Goal: Task Accomplishment & Management: Manage account settings

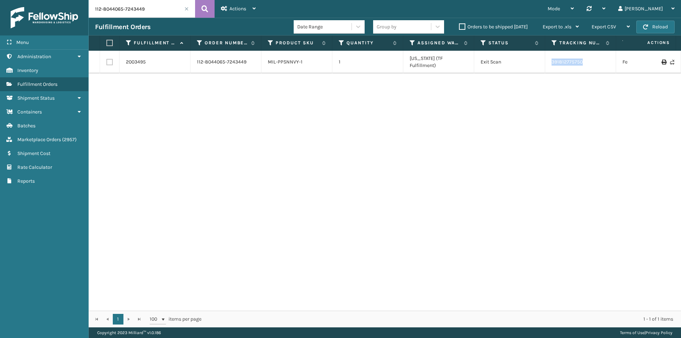
drag, startPoint x: 595, startPoint y: 61, endPoint x: 539, endPoint y: 61, distance: 56.4
click at [539, 61] on tr "2003495 112-8044065-7243449 MIL-PPSNNVY-1 1 [US_STATE] (TF Fulfillment) Exit Sc…" at bounding box center [486, 62] width 794 height 23
copy tr "391812775750"
click at [132, 8] on input "112-8044065-7243449" at bounding box center [142, 9] width 106 height 18
paste input "3-3226958-0304243"
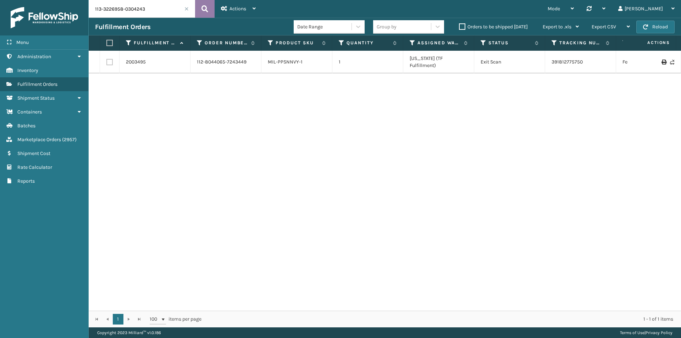
click at [203, 10] on icon at bounding box center [205, 9] width 7 height 11
click at [141, 10] on input "113-3226958-0304243" at bounding box center [142, 9] width 106 height 18
click at [205, 7] on icon at bounding box center [205, 9] width 7 height 11
drag, startPoint x: 539, startPoint y: 59, endPoint x: 523, endPoint y: 59, distance: 16.0
click at [538, 59] on tr "1939486 113-3226958-0304243 MIL-CRSH-G 1 Fellowship - East Exit Scan 3908776592…" at bounding box center [486, 59] width 794 height 16
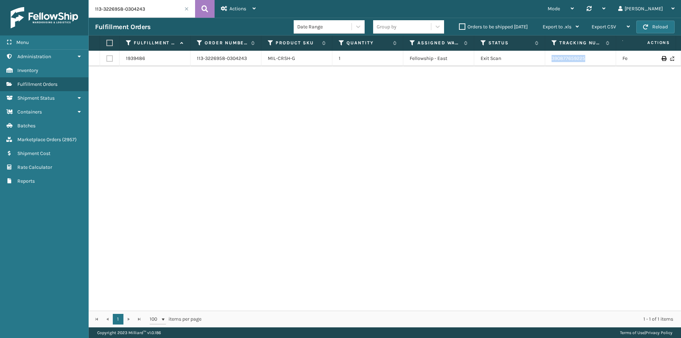
copy tr "390877659225"
click at [133, 9] on input "113-3226958-0304243" at bounding box center [142, 9] width 106 height 18
paste input "2-6808495-9414605"
click at [200, 7] on button at bounding box center [205, 9] width 20 height 18
drag, startPoint x: 583, startPoint y: 58, endPoint x: 533, endPoint y: 63, distance: 49.9
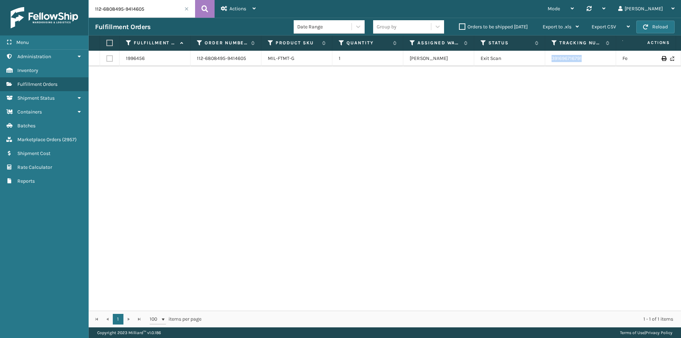
click at [533, 63] on tr "1996456 112-6808495-9414605 MIL-FTMT-G 1 Milliard LV Exit Scan 391696716791 Fed…" at bounding box center [486, 59] width 794 height 16
click at [137, 17] on input "112-6808495-9414605" at bounding box center [142, 9] width 106 height 18
paste input "1-1124593-5166632"
click at [203, 12] on icon at bounding box center [205, 9] width 7 height 11
drag, startPoint x: 558, startPoint y: 63, endPoint x: 546, endPoint y: 63, distance: 12.1
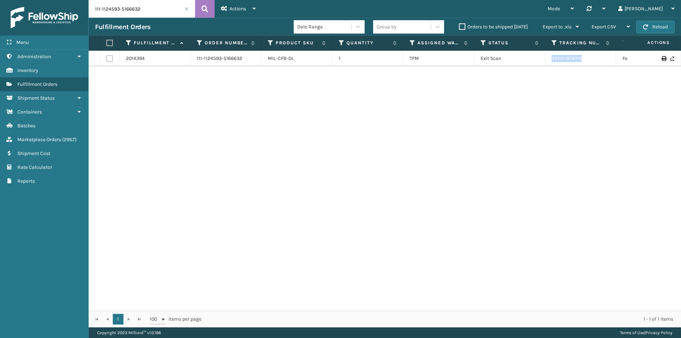
click at [546, 63] on td "392011819316" at bounding box center [580, 59] width 71 height 16
copy link "392011819316"
click at [130, 13] on input "111-1124593-5166632" at bounding box center [142, 9] width 106 height 18
paste input "0885993-6582628"
click at [204, 9] on icon at bounding box center [205, 9] width 7 height 11
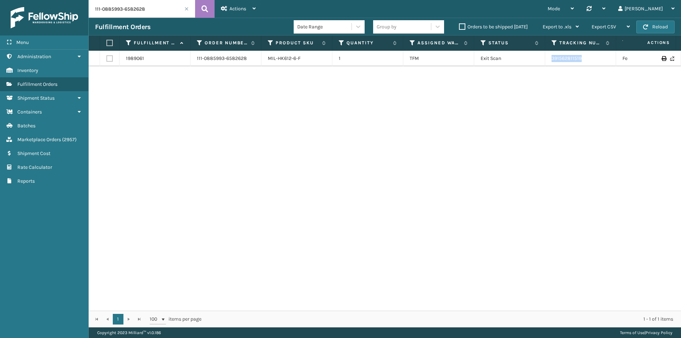
drag, startPoint x: 590, startPoint y: 60, endPoint x: 545, endPoint y: 60, distance: 44.4
click at [545, 60] on td "391562811519" at bounding box center [580, 59] width 71 height 16
copy link "391562811519"
click at [132, 7] on input "111-0885993-6582628" at bounding box center [142, 9] width 106 height 18
paste input "7706344-8093051"
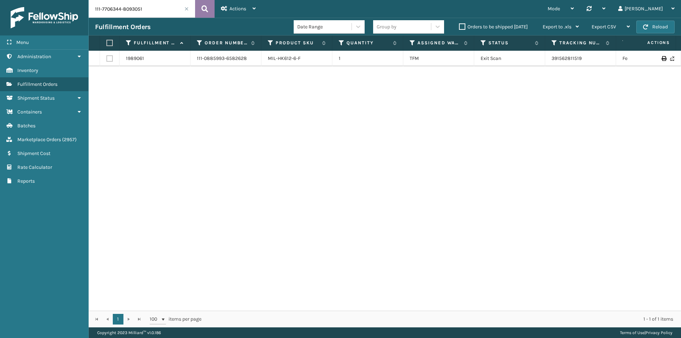
click at [205, 7] on icon at bounding box center [205, 9] width 7 height 11
click at [155, 17] on input "111-7706344-8093051" at bounding box center [142, 9] width 106 height 18
click at [206, 5] on icon at bounding box center [205, 9] width 7 height 11
drag, startPoint x: 548, startPoint y: 59, endPoint x: 544, endPoint y: 59, distance: 4.3
click at [544, 59] on tr "2014986 111-7706344-8093051 MIL-HK612-4-25 1 Indiana (TF Fulfillment) Exit Scan…" at bounding box center [486, 62] width 794 height 23
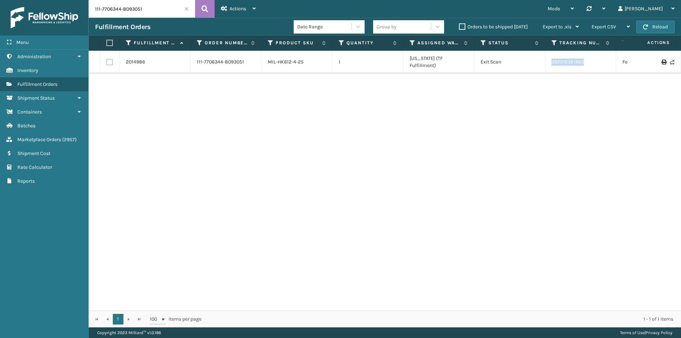
copy tr "392016381960"
click at [134, 4] on input "111-7706344-8093051" at bounding box center [142, 9] width 106 height 18
paste input "0885993-6582628"
click at [209, 7] on button at bounding box center [205, 9] width 20 height 18
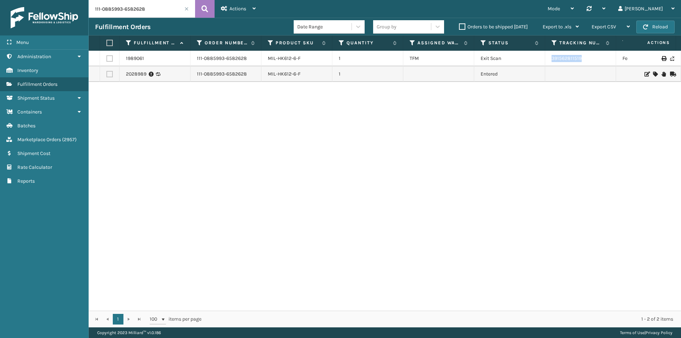
drag, startPoint x: 589, startPoint y: 60, endPoint x: 534, endPoint y: 60, distance: 54.6
click at [534, 60] on tr "1989061 111-0885993-6582628 MIL-HK612-6-F 1 TFM Exit Scan 391562811519 FedEx Ho…" at bounding box center [486, 59] width 794 height 16
copy tr "391562811519"
click at [148, 22] on div "Fulfillment Orders Date Range Group by Orders to be shipped today Export to .xl…" at bounding box center [385, 27] width 593 height 18
click at [154, 12] on input "111-0885993-6582628" at bounding box center [142, 9] width 106 height 18
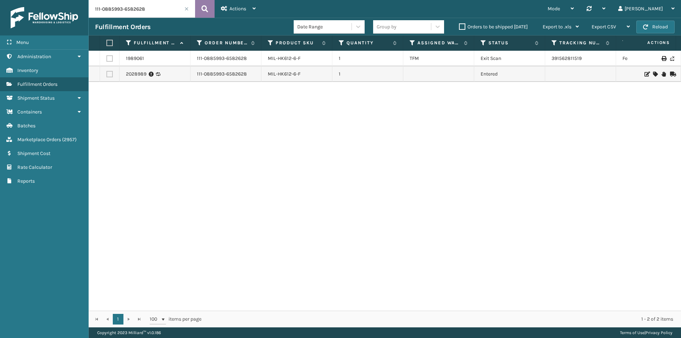
paste input "1124593-5166632"
type input "111-1124593-5166632"
click at [201, 7] on button at bounding box center [205, 9] width 20 height 18
drag, startPoint x: 101, startPoint y: 76, endPoint x: 110, endPoint y: 75, distance: 9.6
click at [103, 76] on td at bounding box center [110, 74] width 20 height 16
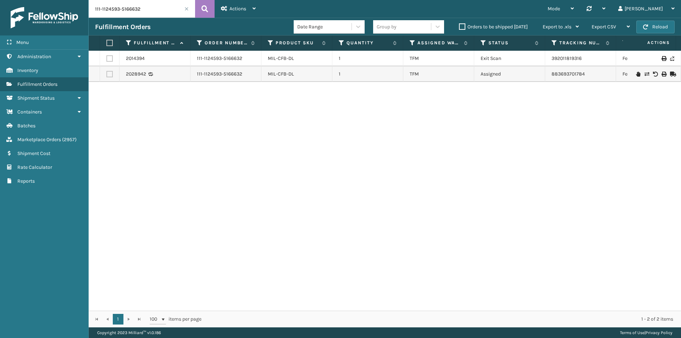
click at [111, 75] on label at bounding box center [109, 74] width 6 height 6
click at [107, 75] on input "checkbox" at bounding box center [106, 73] width 0 height 5
checkbox input "true"
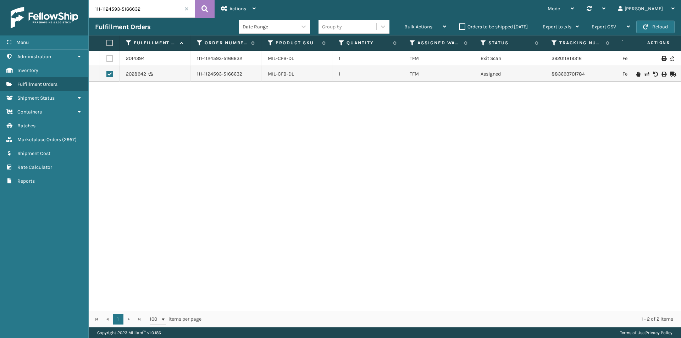
click at [636, 74] on icon at bounding box center [638, 74] width 4 height 5
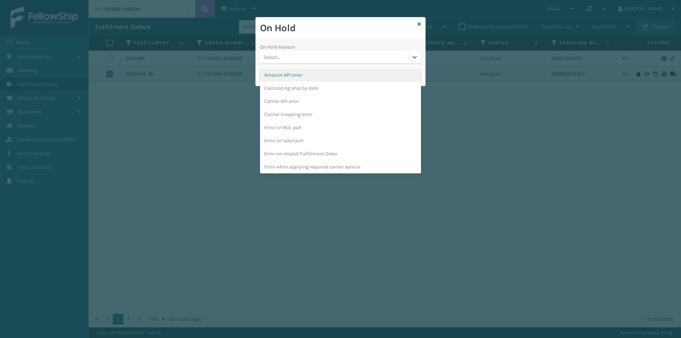
click at [321, 55] on div "Select..." at bounding box center [334, 57] width 148 height 12
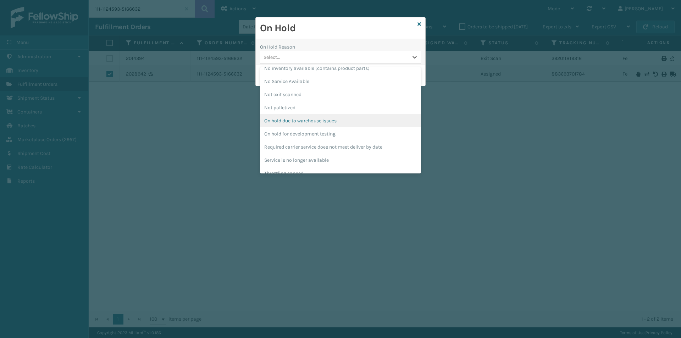
scroll to position [198, 0]
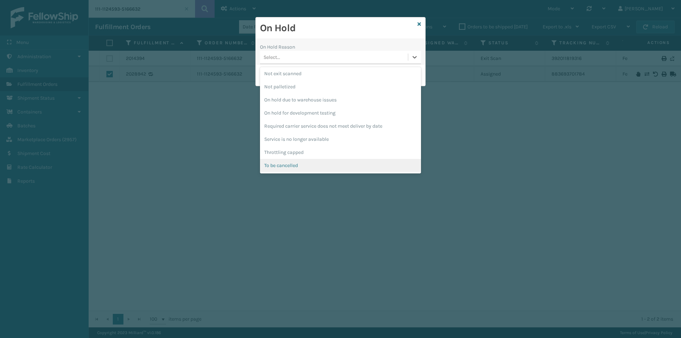
click at [328, 163] on div "To be cancelled" at bounding box center [340, 165] width 161 height 13
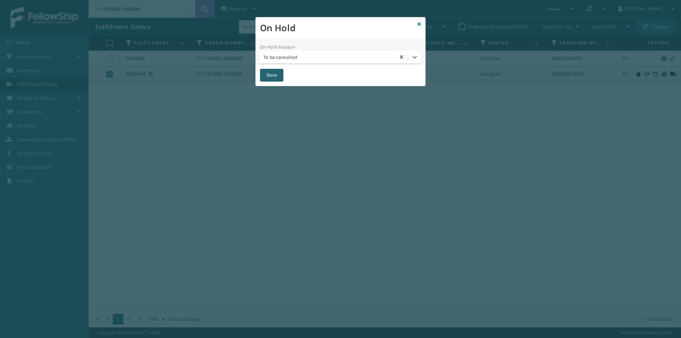
click at [278, 77] on button "Save" at bounding box center [271, 75] width 23 height 13
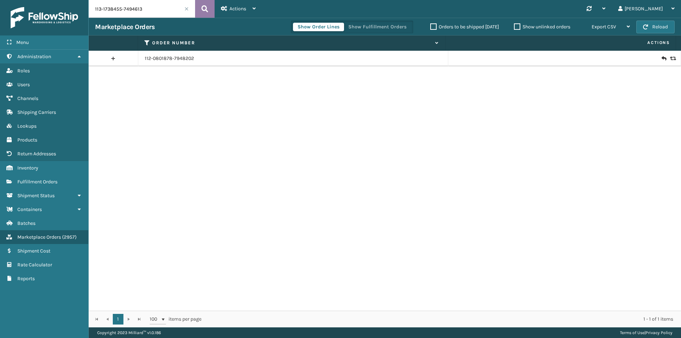
type input "113-1738455-7494613"
click at [207, 10] on icon at bounding box center [205, 9] width 7 height 11
click at [662, 59] on icon at bounding box center [664, 58] width 4 height 7
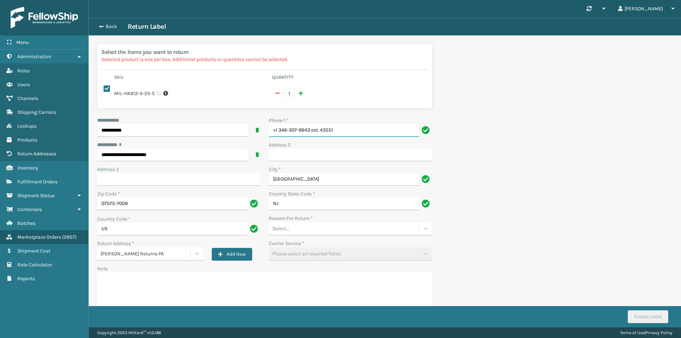
click at [361, 130] on input "+1 346-307-9643 ext. 43551" at bounding box center [344, 130] width 150 height 13
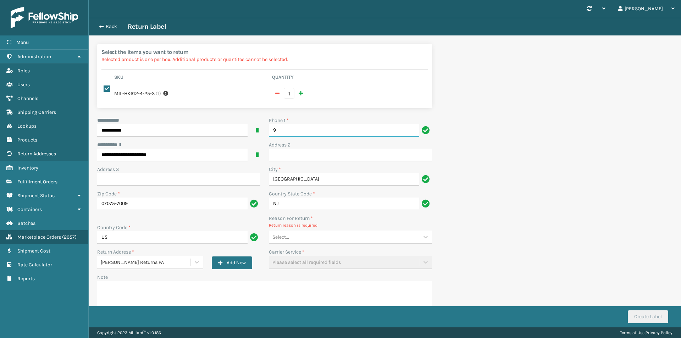
type input "9999999999"
click at [325, 233] on div "Select..." at bounding box center [344, 237] width 150 height 12
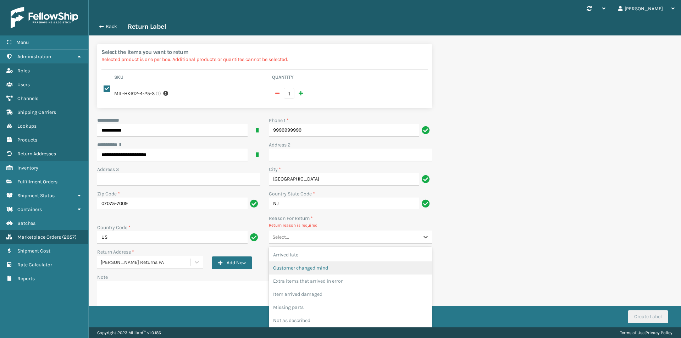
click at [332, 268] on div "Customer changed mind" at bounding box center [350, 268] width 163 height 13
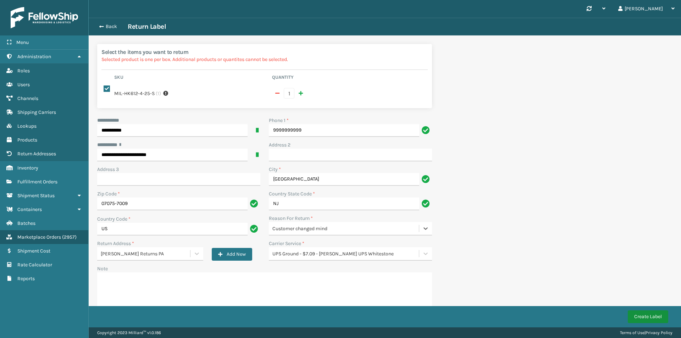
click at [653, 318] on button "Create Label" at bounding box center [648, 316] width 40 height 13
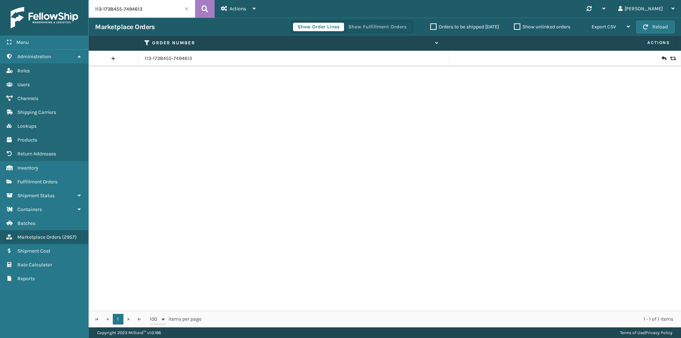
click at [171, 6] on input "113-1738455-7494613" at bounding box center [142, 9] width 106 height 18
paste input "2-6961095-0561028"
type input "112-6961095-0561028"
click at [207, 8] on icon at bounding box center [205, 9] width 7 height 11
click at [670, 57] on icon at bounding box center [672, 58] width 4 height 5
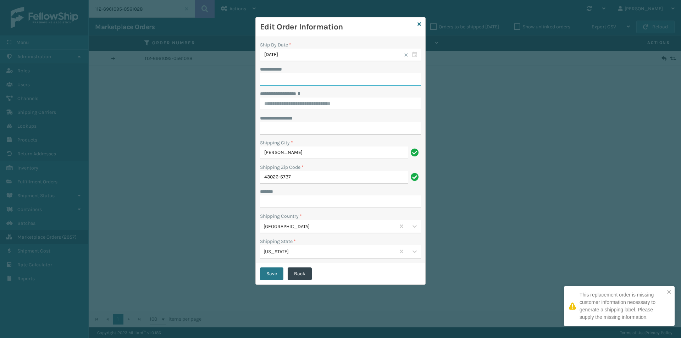
click at [304, 75] on input "**********" at bounding box center [340, 79] width 161 height 13
paste input "**********"
type input "**********"
click at [303, 97] on label "**********" at bounding box center [286, 93] width 53 height 7
click at [303, 98] on input "**********" at bounding box center [340, 104] width 161 height 13
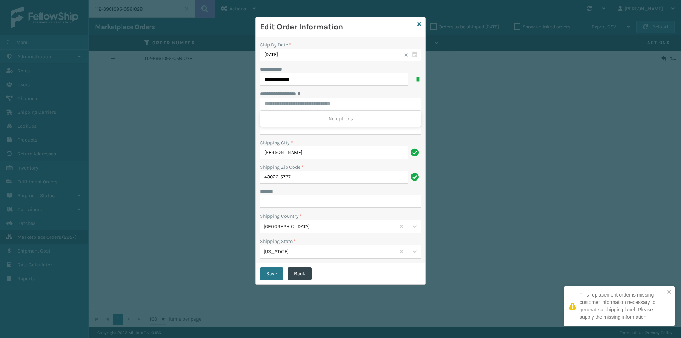
click at [303, 101] on input "**********" at bounding box center [340, 104] width 161 height 13
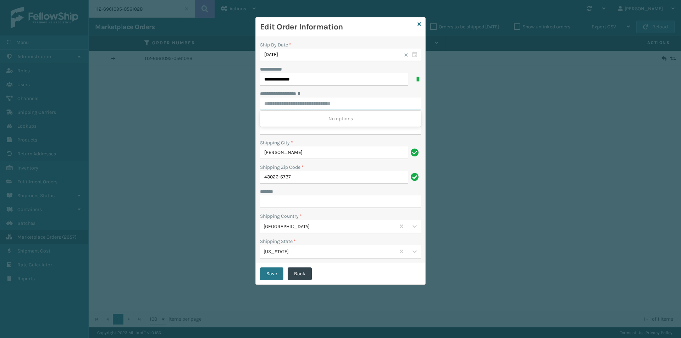
paste input "**********"
click at [335, 115] on div "[STREET_ADDRESS]" at bounding box center [340, 118] width 161 height 13
type input "**********"
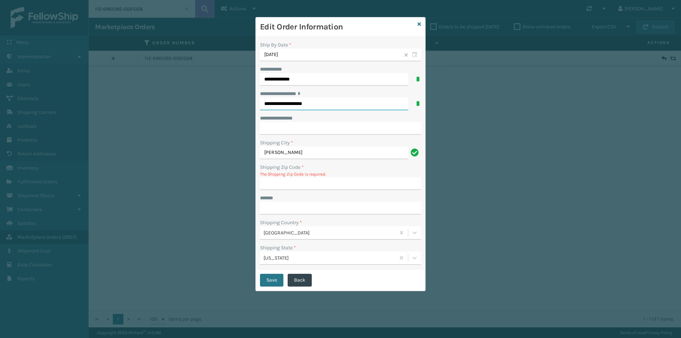
type input "**********"
type input "43026-5737"
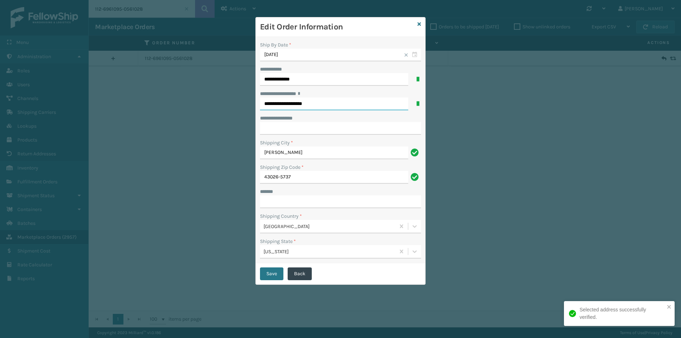
type input "**********"
click at [293, 200] on input "***** *" at bounding box center [340, 202] width 161 height 13
type input "**********"
click at [271, 276] on button "Save" at bounding box center [271, 274] width 23 height 13
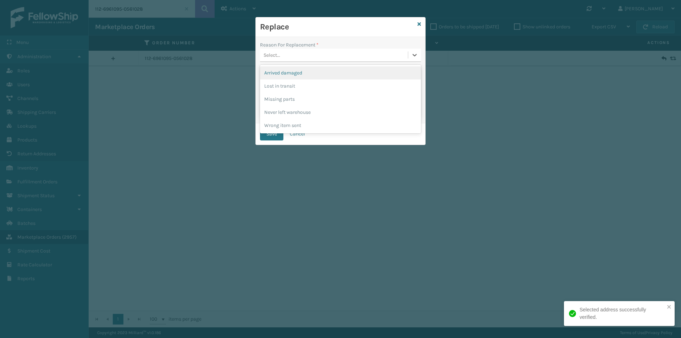
click at [306, 57] on div "Select..." at bounding box center [334, 55] width 148 height 12
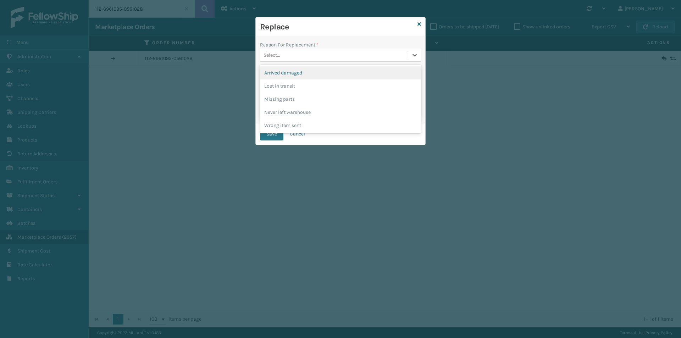
click at [298, 75] on div "Arrived damaged" at bounding box center [340, 72] width 161 height 13
click at [276, 139] on button "Save" at bounding box center [271, 134] width 23 height 13
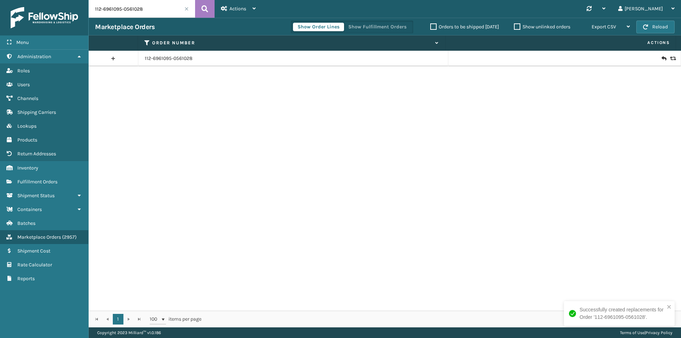
click at [169, 5] on input "112-6961095-0561028" at bounding box center [142, 9] width 106 height 18
paste input "3-2407466-1301830"
type input "113-2407466-1301830"
click at [202, 8] on icon at bounding box center [205, 9] width 7 height 11
click at [183, 58] on link "113-2407466-1301830" at bounding box center [169, 58] width 48 height 7
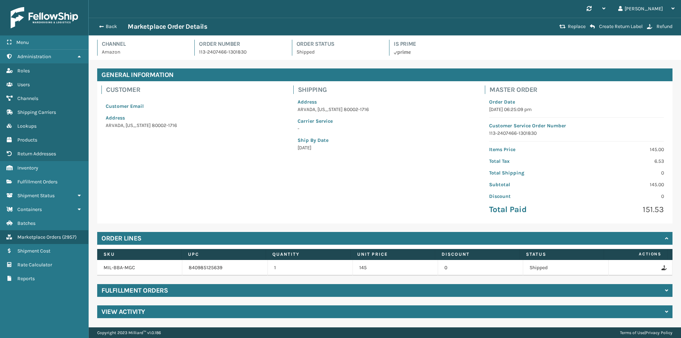
click at [104, 23] on div "Back Marketplace Order Details" at bounding box center [326, 26] width 462 height 9
click at [104, 27] on button "Back" at bounding box center [111, 26] width 33 height 6
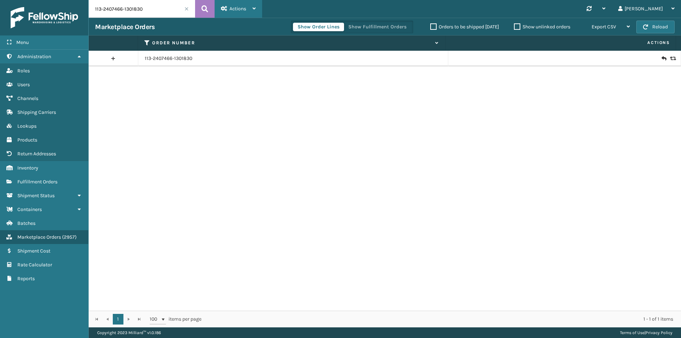
click at [249, 14] on div "Actions" at bounding box center [238, 9] width 35 height 18
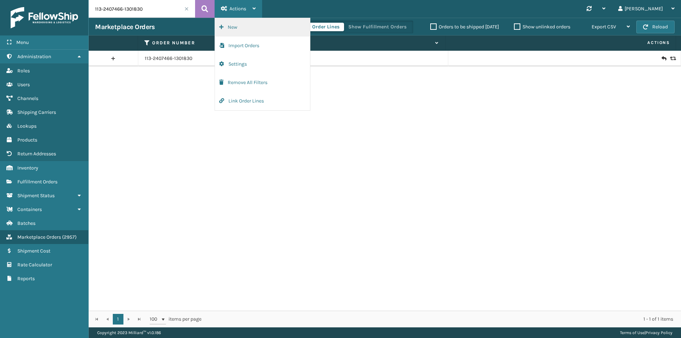
click at [250, 25] on button "New" at bounding box center [262, 27] width 95 height 18
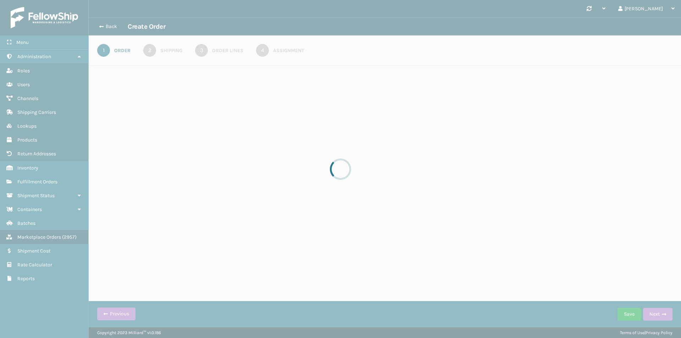
click at [243, 10] on div at bounding box center [340, 169] width 681 height 338
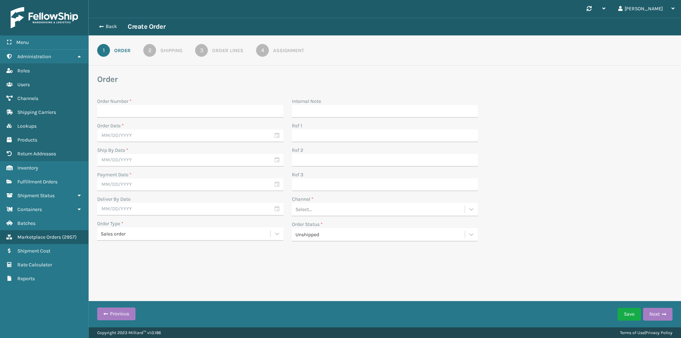
click at [219, 50] on div "Order Lines" at bounding box center [227, 50] width 31 height 7
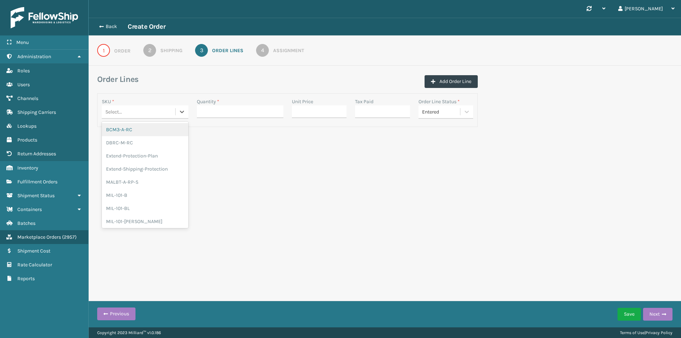
click at [143, 114] on div "Select..." at bounding box center [138, 112] width 73 height 12
paste input "MIL-HK612-6-Q-B"
type input "MIL-HK612-6-Q-B"
click at [157, 127] on div "MIL-HK612-6-Q-B" at bounding box center [145, 129] width 87 height 13
click at [106, 32] on div "Back Create Order" at bounding box center [385, 27] width 593 height 18
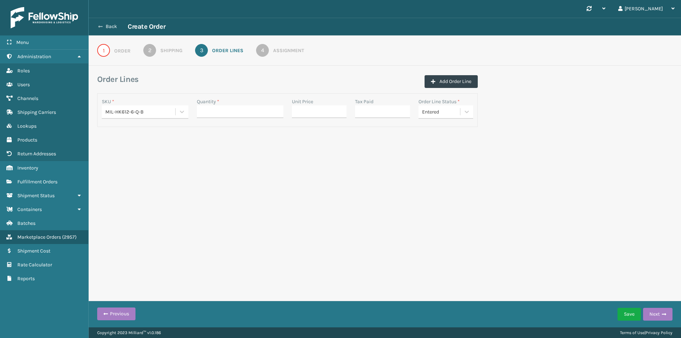
click at [108, 26] on button "Back" at bounding box center [111, 26] width 33 height 6
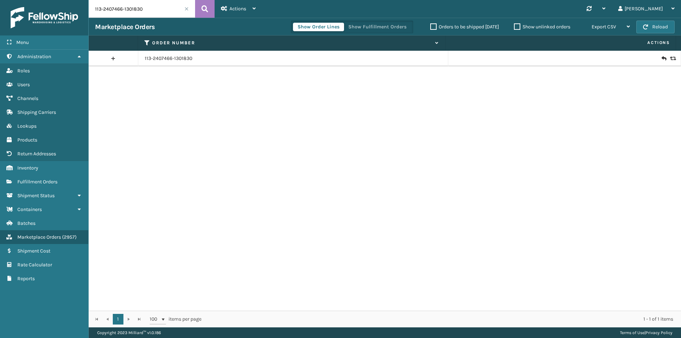
click at [166, 9] on input "113-2407466-1301830" at bounding box center [142, 9] width 106 height 18
paste input "9982394-7209824"
type input "113-9982394-7209824"
click at [206, 9] on icon at bounding box center [205, 9] width 7 height 11
click at [662, 56] on icon at bounding box center [664, 58] width 4 height 7
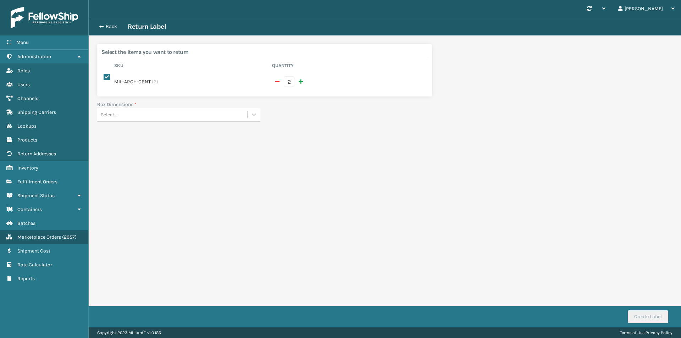
click at [277, 82] on span "button" at bounding box center [277, 81] width 4 height 5
checkbox input "false"
type input "1"
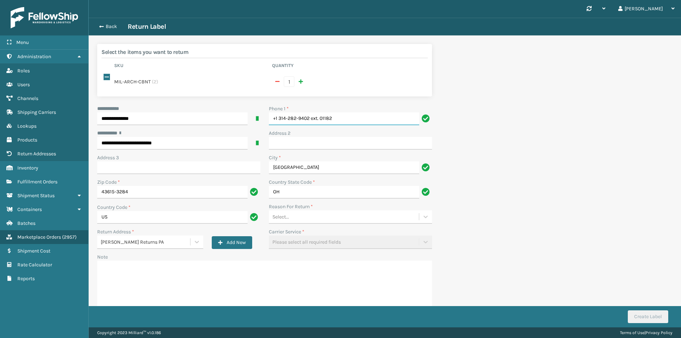
drag, startPoint x: 360, startPoint y: 120, endPoint x: 224, endPoint y: 120, distance: 136.6
click at [224, 120] on div "**********" at bounding box center [264, 207] width 343 height 205
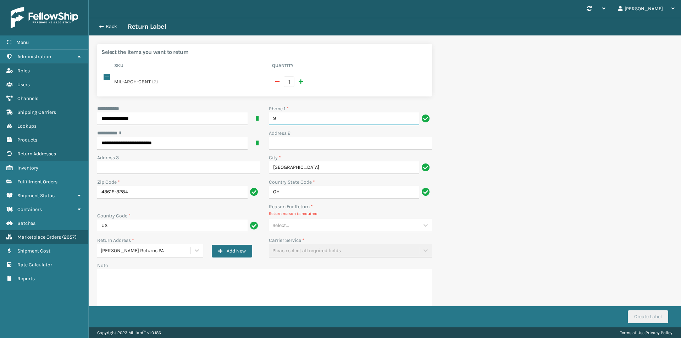
type input "9999999999"
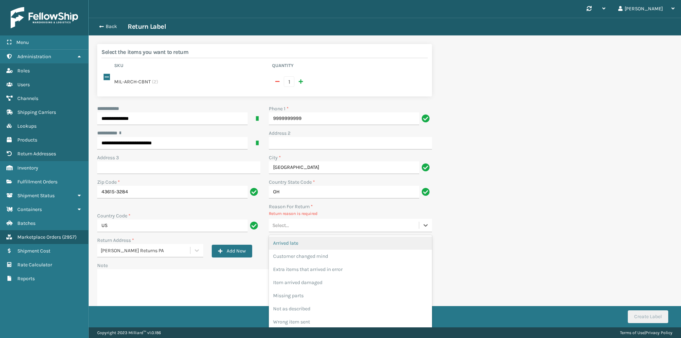
click at [314, 226] on div "Select..." at bounding box center [344, 226] width 150 height 12
click at [339, 322] on div "Wrong item sent" at bounding box center [350, 321] width 163 height 13
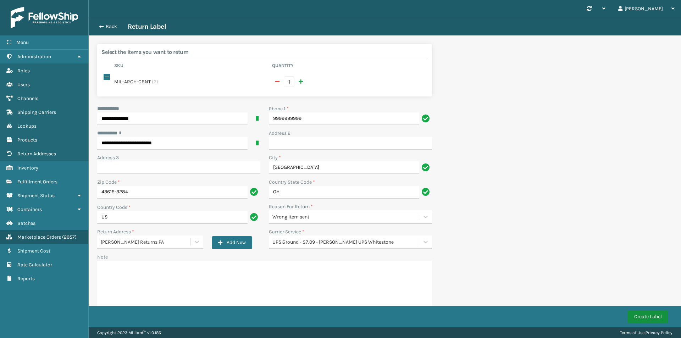
click at [652, 319] on button "Create Label" at bounding box center [648, 316] width 40 height 13
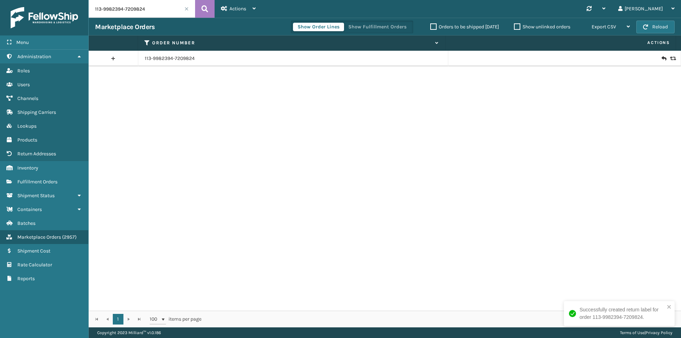
click at [670, 60] on icon at bounding box center [672, 58] width 4 height 5
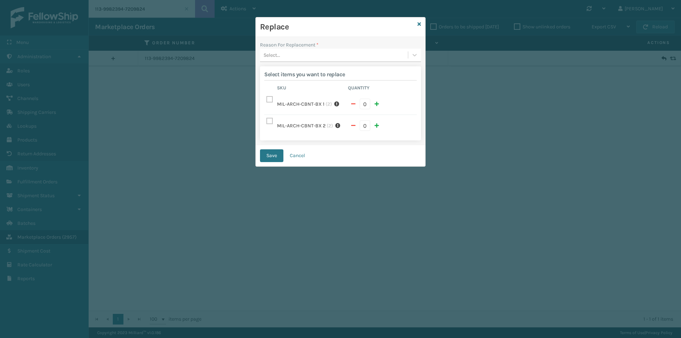
click at [376, 126] on span "button" at bounding box center [377, 125] width 4 height 5
type input "1"
click at [326, 57] on div "Select..." at bounding box center [334, 55] width 148 height 12
click at [303, 126] on div "Wrong item sent" at bounding box center [340, 125] width 161 height 13
click at [273, 157] on button "Save" at bounding box center [271, 155] width 23 height 13
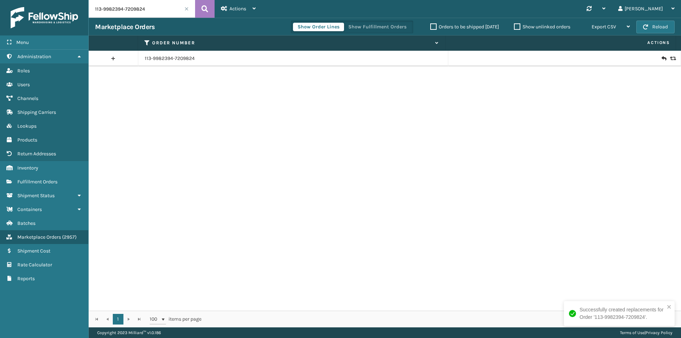
click at [151, 7] on input "113-9982394-7209824" at bounding box center [142, 9] width 106 height 18
paste input "1-1124593-5166632"
type input "111-1124593-5166632"
click at [199, 7] on button at bounding box center [205, 9] width 20 height 18
click at [165, 61] on link "111-1124593-5166632" at bounding box center [167, 58] width 45 height 7
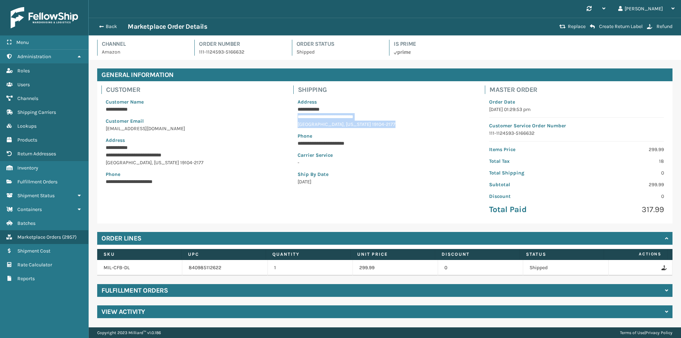
drag, startPoint x: 304, startPoint y: 117, endPoint x: 393, endPoint y: 123, distance: 89.3
click at [393, 123] on div "**********" at bounding box center [384, 142] width 183 height 96
copy div "**********"
click at [112, 26] on button "Back" at bounding box center [111, 26] width 33 height 6
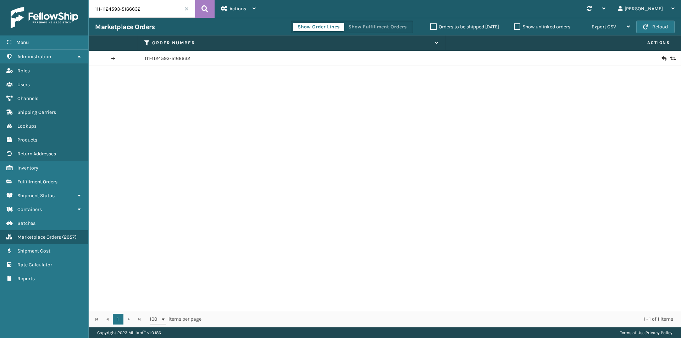
click at [670, 59] on icon at bounding box center [672, 58] width 4 height 5
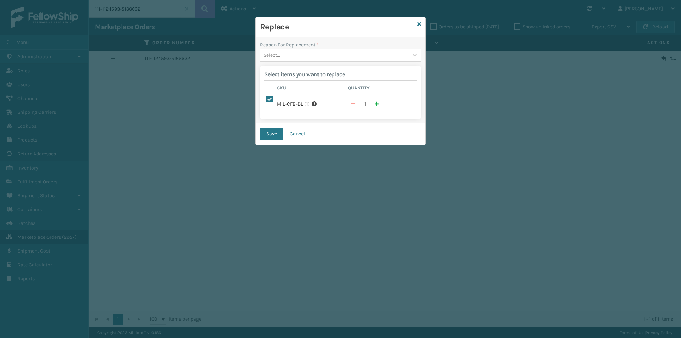
click at [330, 56] on div "Select..." at bounding box center [334, 55] width 148 height 12
click at [307, 86] on div "Lost in transit" at bounding box center [340, 85] width 161 height 13
click at [276, 137] on button "Save" at bounding box center [271, 134] width 23 height 13
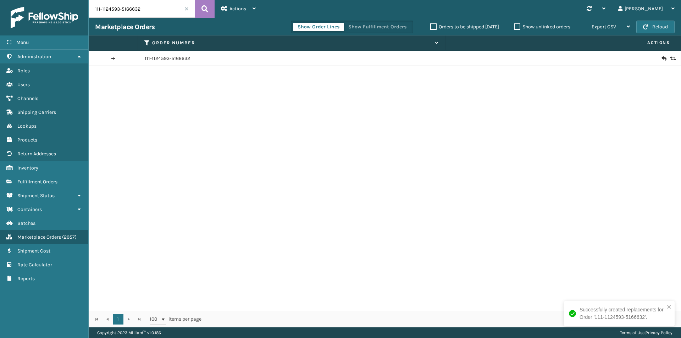
drag, startPoint x: 149, startPoint y: 21, endPoint x: 152, endPoint y: 12, distance: 9.3
click at [149, 20] on div "Marketplace Orders Show Order Lines Show Fulfillment Orders Orders to be shippe…" at bounding box center [385, 27] width 593 height 18
click at [152, 12] on input "111-1124593-5166632" at bounding box center [142, 9] width 106 height 18
paste input "7706344-8093051"
type input "111-7706344-8093051"
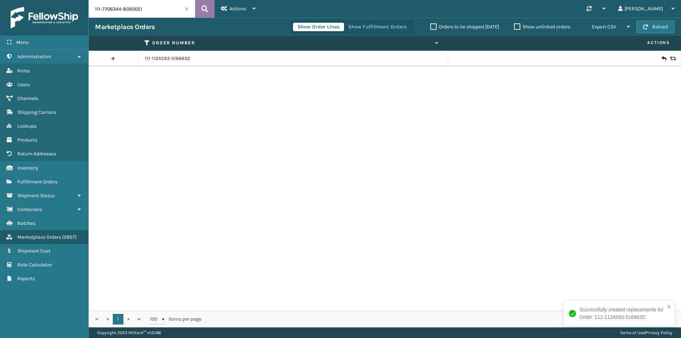
click at [208, 6] on icon at bounding box center [205, 9] width 7 height 11
click at [176, 6] on input "111-7706344-8093051" at bounding box center [142, 9] width 106 height 18
click at [662, 58] on icon at bounding box center [664, 58] width 4 height 7
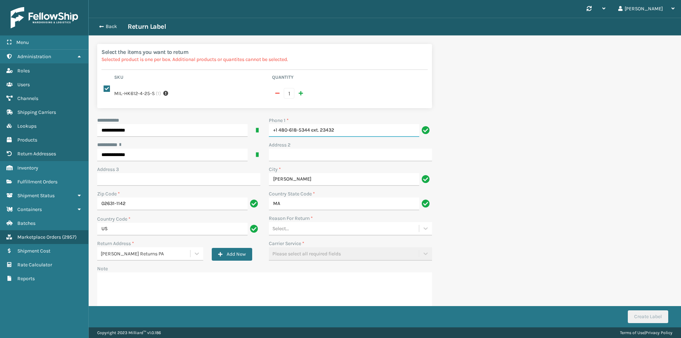
drag, startPoint x: 345, startPoint y: 127, endPoint x: 243, endPoint y: 133, distance: 102.1
click at [243, 133] on div "**********" at bounding box center [264, 219] width 343 height 205
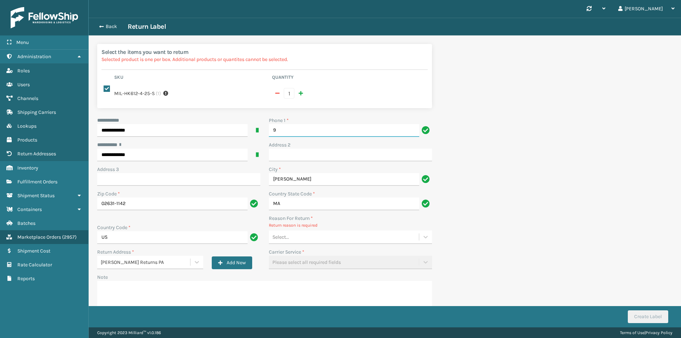
type input "9999999999"
click at [310, 241] on div "Select..." at bounding box center [344, 237] width 150 height 12
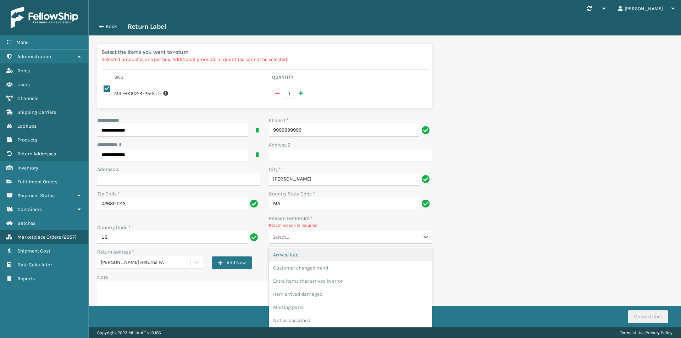
click at [312, 268] on div "Customer changed mind" at bounding box center [350, 268] width 163 height 13
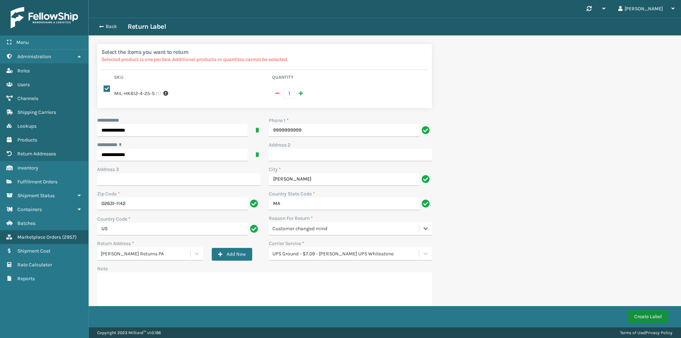
click at [645, 321] on button "Create Label" at bounding box center [648, 316] width 40 height 13
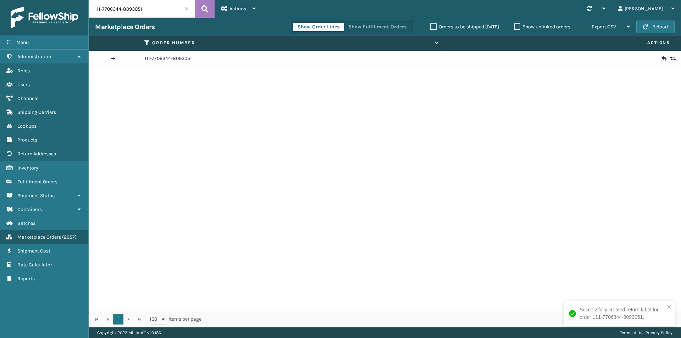
click at [171, 6] on input "111-7706344-8093051" at bounding box center [142, 9] width 106 height 18
paste input "0885993-6582628"
type input "111-0885993-6582628"
click at [201, 8] on button at bounding box center [205, 9] width 20 height 18
click at [669, 61] on td at bounding box center [565, 59] width 233 height 16
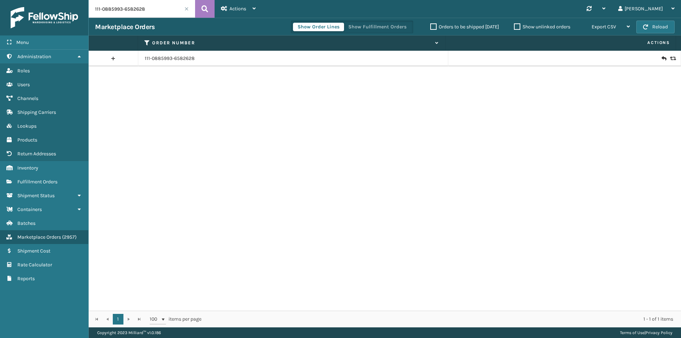
click at [670, 58] on icon at bounding box center [672, 58] width 4 height 5
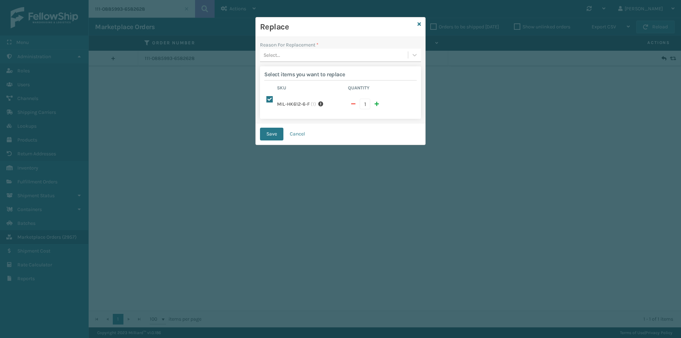
click at [324, 57] on div "Select..." at bounding box center [334, 55] width 148 height 12
click at [301, 86] on div "Lost in transit" at bounding box center [340, 85] width 161 height 13
click at [280, 134] on button "Save" at bounding box center [271, 134] width 23 height 13
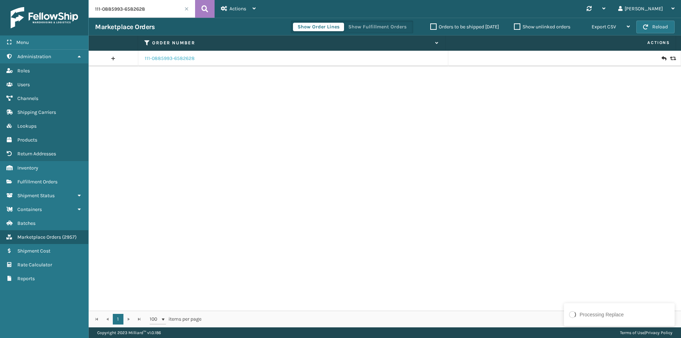
click at [174, 57] on link "111-0885993-6582628" at bounding box center [170, 58] width 50 height 7
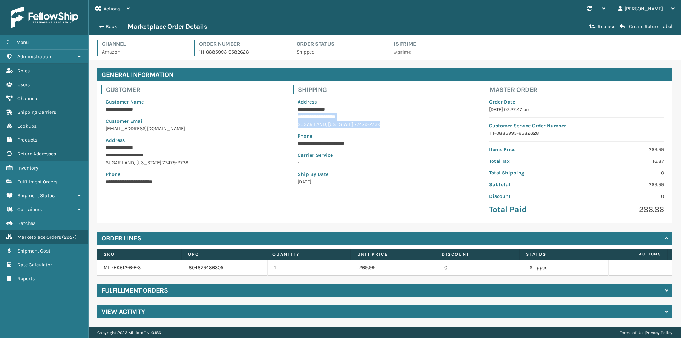
drag, startPoint x: 297, startPoint y: 114, endPoint x: 377, endPoint y: 127, distance: 81.6
click at [377, 127] on div "**********" at bounding box center [384, 142] width 183 height 96
copy div "**********"
click at [111, 26] on button "Back" at bounding box center [111, 26] width 33 height 6
